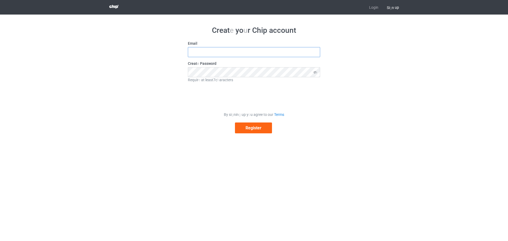
click at [279, 51] on input "text" at bounding box center [254, 52] width 132 height 10
type input "[EMAIL_ADDRESS][DOMAIN_NAME]"
click at [261, 131] on button "Register" at bounding box center [253, 127] width 37 height 11
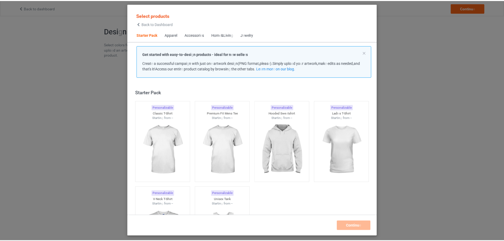
scroll to position [7, 0]
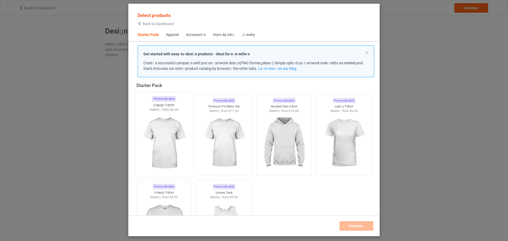
click at [168, 130] on img at bounding box center [164, 143] width 50 height 62
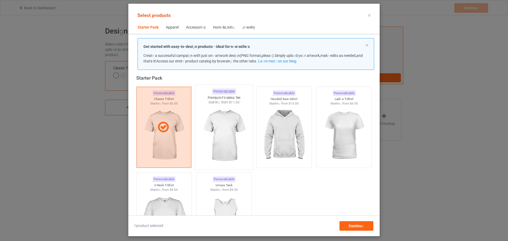
click at [230, 143] on img at bounding box center [224, 136] width 50 height 62
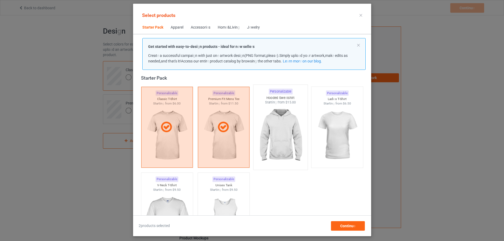
click at [274, 142] on img at bounding box center [281, 136] width 50 height 62
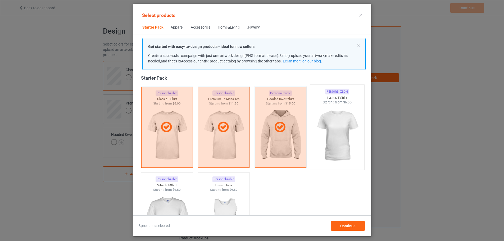
click at [314, 137] on div at bounding box center [337, 136] width 54 height 62
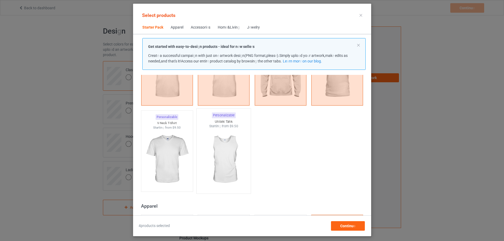
scroll to position [86, 0]
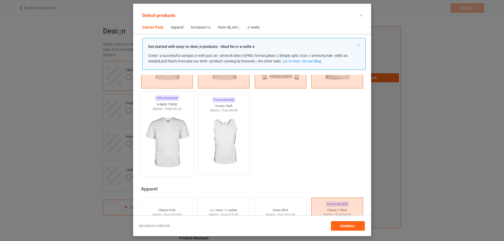
click at [174, 138] on img at bounding box center [167, 142] width 50 height 62
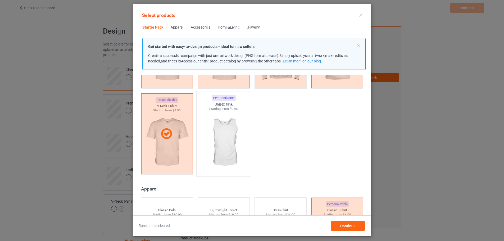
click at [217, 142] on img at bounding box center [224, 142] width 50 height 62
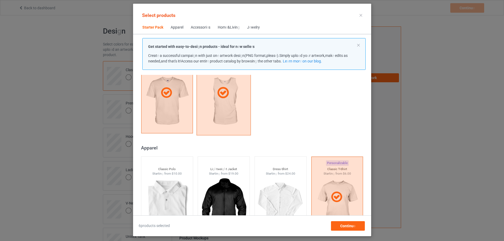
scroll to position [192, 0]
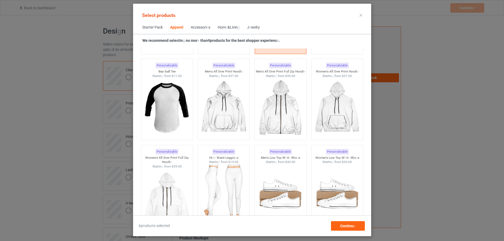
scroll to position [377, 0]
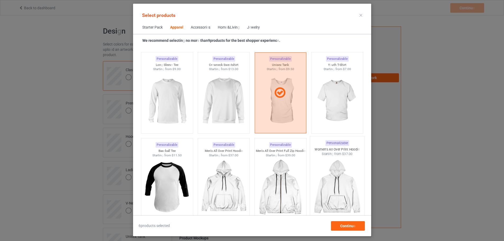
click at [332, 163] on div at bounding box center [337, 187] width 54 height 62
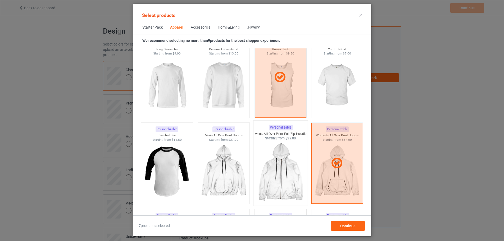
scroll to position [404, 0]
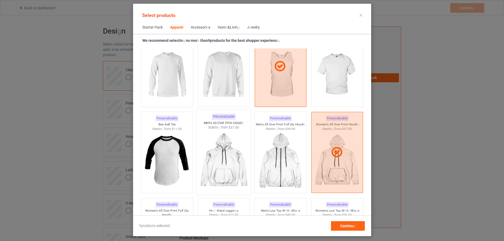
click at [232, 141] on div at bounding box center [224, 161] width 54 height 62
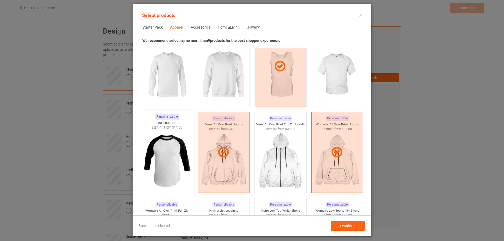
click at [176, 153] on img at bounding box center [167, 161] width 50 height 62
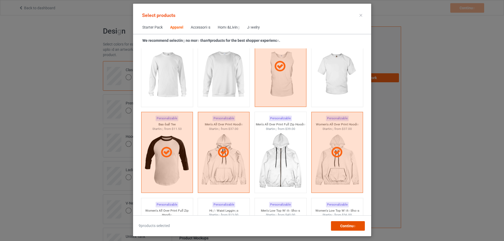
click at [359, 223] on div "Continu e" at bounding box center [348, 226] width 34 height 10
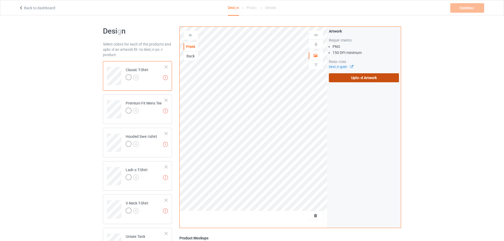
click at [359, 77] on readpronunciation-span "a" at bounding box center [360, 78] width 2 height 4
click at [0, 0] on input "Uplo a d Artwork" at bounding box center [0, 0] width 0 height 0
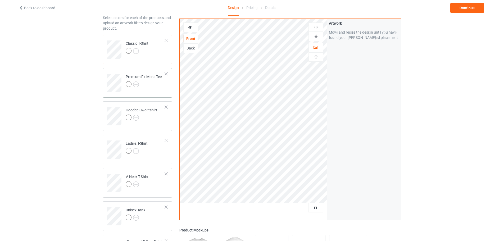
click at [142, 80] on div "Premium Fit Mens Tee" at bounding box center [144, 80] width 36 height 13
click at [157, 111] on readpronunciation-span "tshirt" at bounding box center [152, 110] width 9 height 4
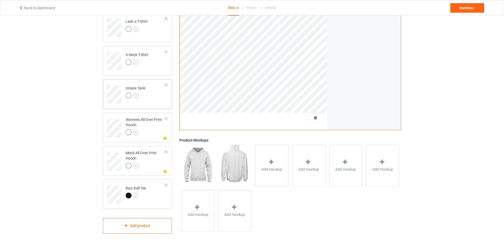
scroll to position [152, 0]
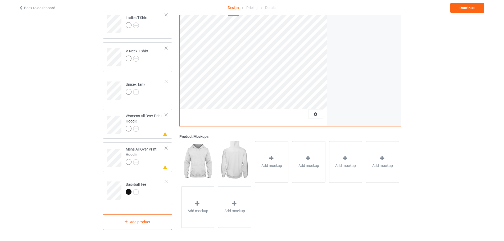
click at [205, 160] on img at bounding box center [197, 161] width 33 height 41
click at [151, 125] on div "Women's All Over Print Hoodi e" at bounding box center [145, 122] width 39 height 18
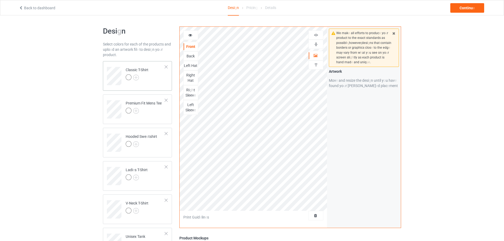
click at [134, 90] on div "Classic T-Shirt" at bounding box center [137, 76] width 69 height 30
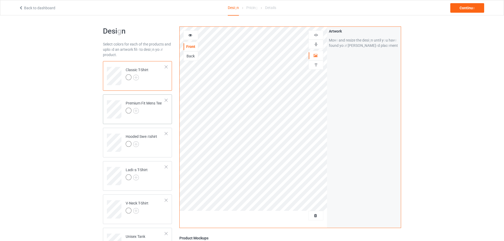
click at [144, 107] on div "Premium Fit Mens Tee" at bounding box center [144, 107] width 36 height 13
click at [158, 142] on td "Hooded Swe a tshirt" at bounding box center [145, 141] width 45 height 22
click at [146, 80] on div at bounding box center [137, 77] width 23 height 7
click at [156, 106] on div "Premium Fit Mens Tee" at bounding box center [144, 107] width 36 height 13
click at [151, 138] on readpronunciation-span "tshirt" at bounding box center [152, 136] width 9 height 4
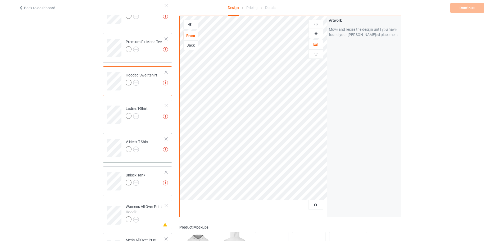
scroll to position [79, 0]
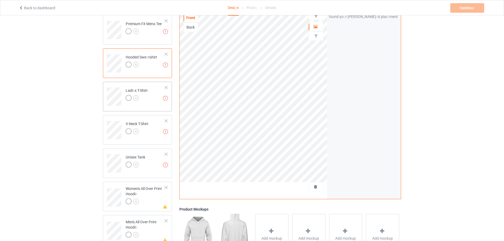
click at [149, 99] on td "Artwork resolution lower than 150 DPI may result in bad print Ladi e s T-Shirt" at bounding box center [145, 95] width 45 height 22
click at [152, 127] on td "Artwork resolution lower than 150 DPI may result in bad print V-Neck T-Shirt" at bounding box center [145, 128] width 45 height 22
click at [150, 161] on td "Artwork resolution lower than 150 DPI may result in bad print Unisex Tank" at bounding box center [145, 162] width 45 height 22
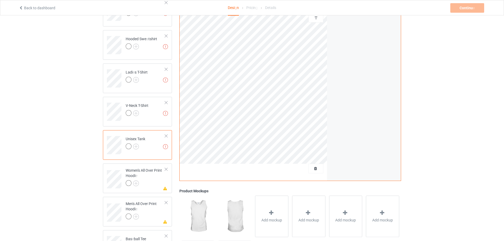
scroll to position [106, 0]
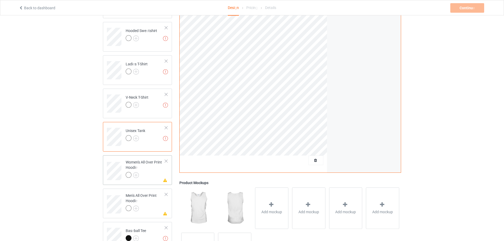
click at [153, 169] on div "Women's All Over Print Hoodi e" at bounding box center [145, 169] width 39 height 18
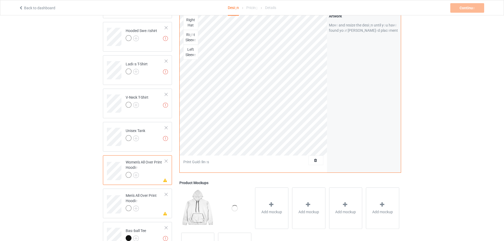
click at [151, 171] on div "Women's All Over Print Hoodi e" at bounding box center [145, 169] width 39 height 18
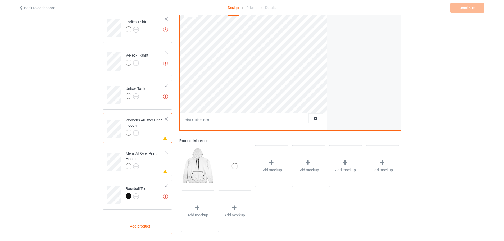
scroll to position [152, 0]
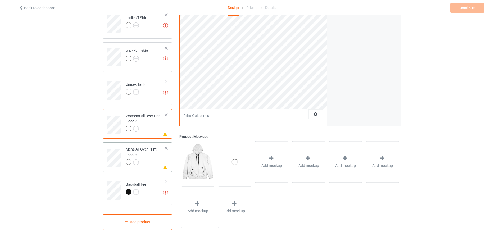
click at [152, 153] on div "Men's All Over Print Hoodi e" at bounding box center [145, 156] width 39 height 18
click at [148, 198] on td "Artwork resolution lower than 150 DPI may result in bad print Bas e ball Tee" at bounding box center [145, 189] width 45 height 22
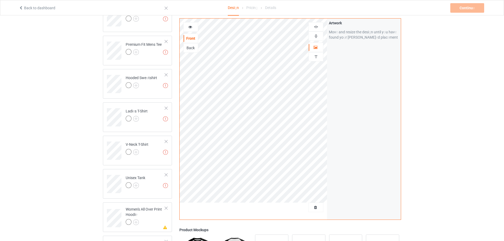
scroll to position [152, 0]
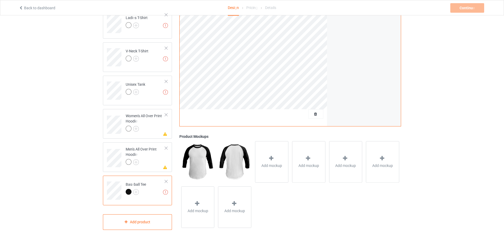
click at [240, 167] on img at bounding box center [234, 161] width 33 height 41
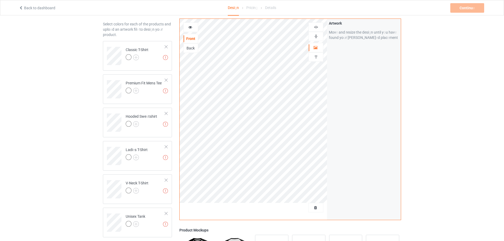
scroll to position [0, 0]
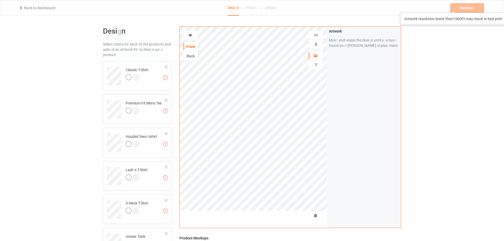
click at [462, 8] on div "Continu e Artwork resolution lower than 150 DPI may result in bad print" at bounding box center [467, 8] width 35 height 10
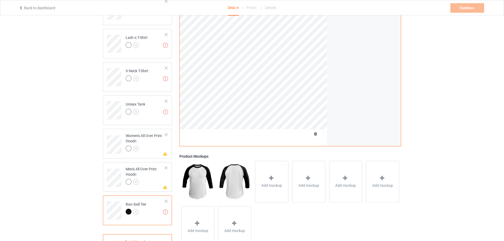
scroll to position [152, 0]
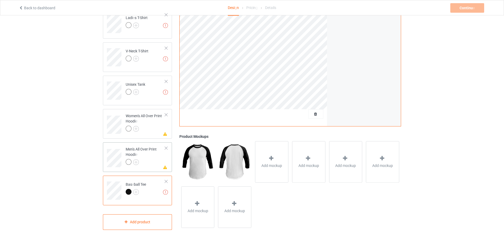
click at [145, 165] on div at bounding box center [145, 162] width 39 height 7
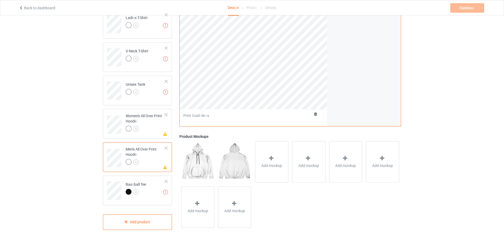
click at [153, 165] on div at bounding box center [145, 162] width 39 height 7
click at [165, 181] on div at bounding box center [166, 182] width 4 height 4
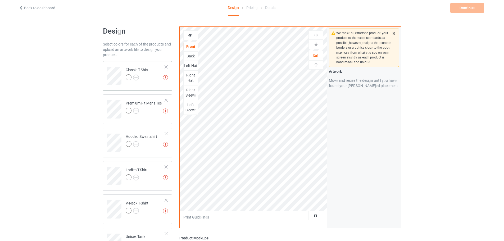
click at [167, 66] on div at bounding box center [166, 67] width 4 height 4
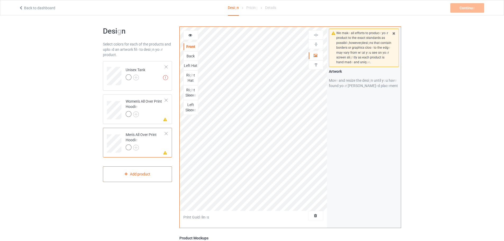
click at [167, 66] on div at bounding box center [166, 67] width 4 height 4
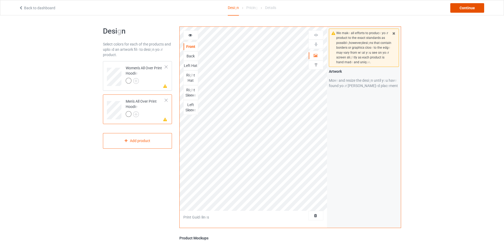
click at [455, 4] on div "Continue" at bounding box center [467, 8] width 34 height 10
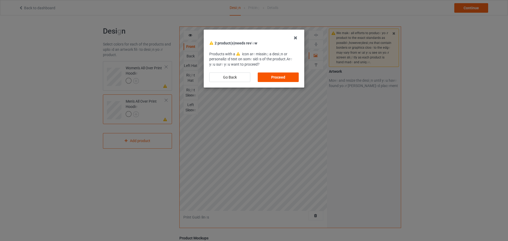
click at [269, 78] on div "Proceed" at bounding box center [278, 77] width 41 height 10
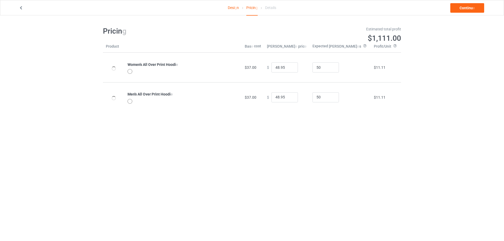
click at [130, 72] on div at bounding box center [129, 71] width 5 height 5
click at [462, 6] on readpronunciation-span "Continu" at bounding box center [465, 8] width 13 height 4
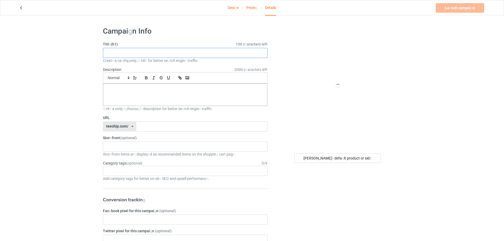
click at [256, 53] on input "text" at bounding box center [185, 53] width 165 height 10
paste input "Hello Darkness My Old Friend | Coffee Crow Minimalist Art"
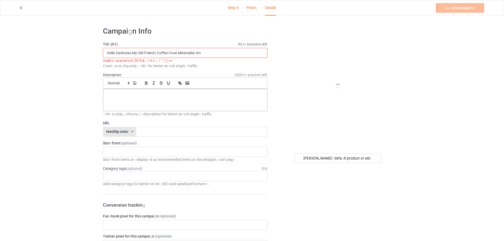
drag, startPoint x: 158, startPoint y: 53, endPoint x: 155, endPoint y: 54, distance: 2.7
click at [155, 54] on input "Hello Darkness My Old Friend | Coffee Crow Minimalist Art" at bounding box center [185, 53] width 165 height 10
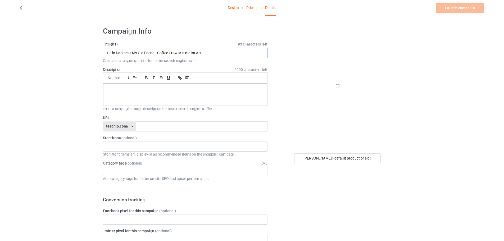
type input "Hello Darkness My Old Friend - Coffee Crow Minimalist Art"
click at [129, 91] on p at bounding box center [185, 89] width 156 height 5
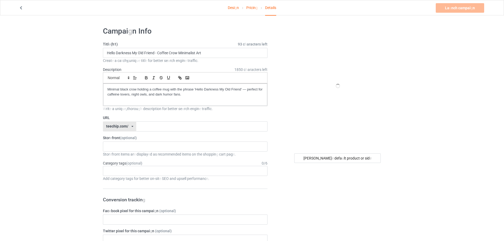
click at [261, 120] on label "URL" at bounding box center [185, 117] width 165 height 5
drag, startPoint x: 159, startPoint y: 54, endPoint x: 216, endPoint y: 54, distance: 57.7
click at [216, 54] on input "Hello Darkness My Old Friend - Coffee Crow Minimalist Art" at bounding box center [185, 53] width 165 height 10
click at [165, 129] on input "text" at bounding box center [201, 126] width 131 height 10
paste input "Minimal black crow holding a coffee mug with the p"
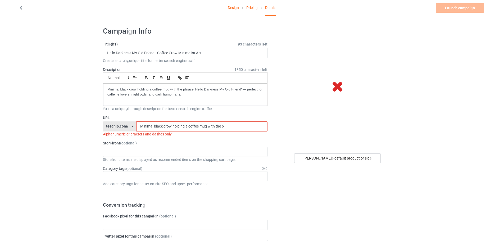
drag, startPoint x: 230, startPoint y: 128, endPoint x: 134, endPoint y: 127, distance: 96.3
click at [134, 127] on div "teechip . com / teechip . com / 587 d 0 d 41 cee 36 fd 012 c 64 a 69 Minimal bl…" at bounding box center [185, 126] width 165 height 10
drag, startPoint x: 138, startPoint y: 124, endPoint x: 116, endPoint y: 122, distance: 22.0
click at [117, 122] on div "teechip . com / teechip . com / 587 d 0 d 41 cee 36 fd 012 c 64 a 69 001" at bounding box center [185, 126] width 165 height 10
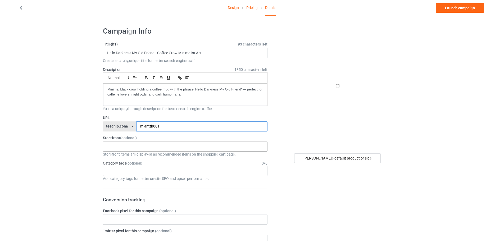
type input "miantth001"
click at [165, 143] on div "No result found" at bounding box center [185, 147] width 165 height 10
drag, startPoint x: 188, startPoint y: 174, endPoint x: 198, endPoint y: 170, distance: 10.6
click at [188, 174] on div "Ag e > 1-19 > 1 Ag e > 1-12 Months > 1 Month Ag e > 1-12 Months Ag e > 1-19 Ag …" at bounding box center [185, 171] width 165 height 10
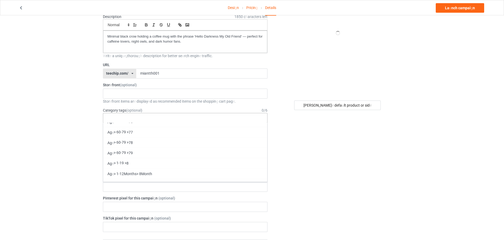
scroll to position [1111, 0]
click at [355, 153] on div "[PERSON_NAME] u lt product or sid e" at bounding box center [338, 239] width 134 height 539
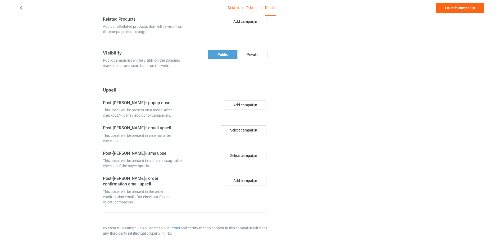
scroll to position [323, 0]
click at [476, 9] on link "La u nch campai g n" at bounding box center [460, 8] width 48 height 10
